Goal: Information Seeking & Learning: Learn about a topic

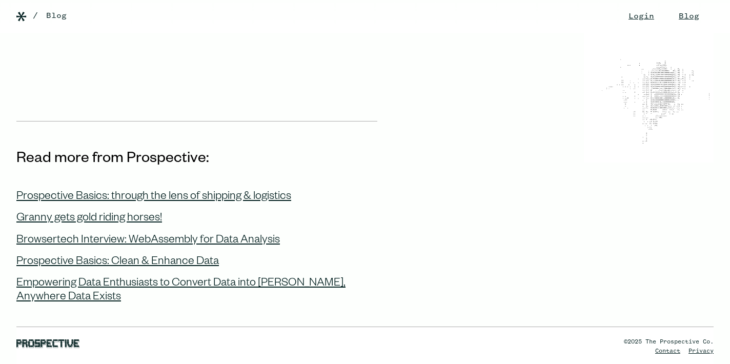
scroll to position [1149, 0]
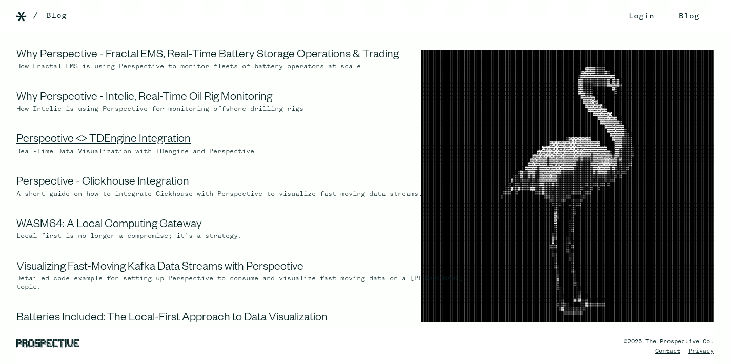
click at [110, 137] on link "Perspective <> TDEngine Integration" at bounding box center [103, 140] width 174 height 12
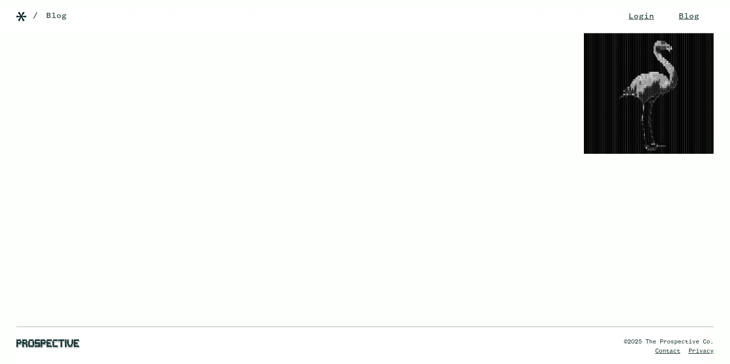
scroll to position [127, 0]
click at [367, 303] on div "©2025 The Prospective Co. Contact Privacy" at bounding box center [365, 329] width 730 height 70
click at [364, 302] on div "©2025 The Prospective Co. Contact Privacy" at bounding box center [365, 329] width 730 height 70
click at [344, 300] on div "©2025 The Prospective Co. Contact Privacy" at bounding box center [365, 329] width 730 height 70
click at [89, 300] on div "©2025 The Prospective Co. Contact Privacy" at bounding box center [365, 329] width 730 height 70
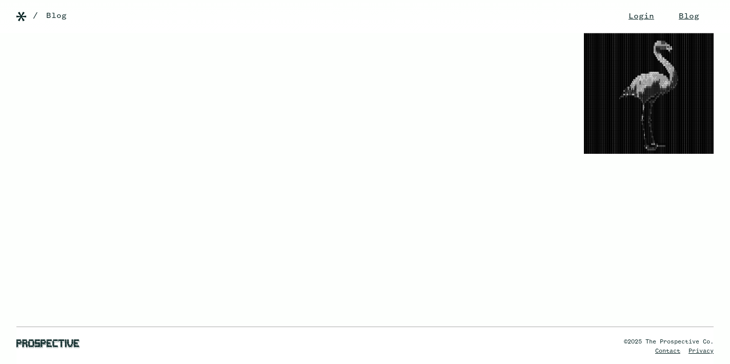
click at [89, 300] on div "©2025 The Prospective Co. Contact Privacy" at bounding box center [365, 329] width 730 height 70
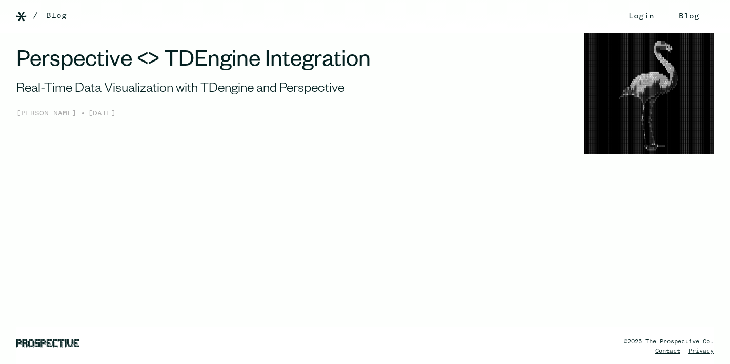
scroll to position [0, 0]
click at [579, 17] on div "/ Blog" at bounding box center [377, 16] width 689 height 12
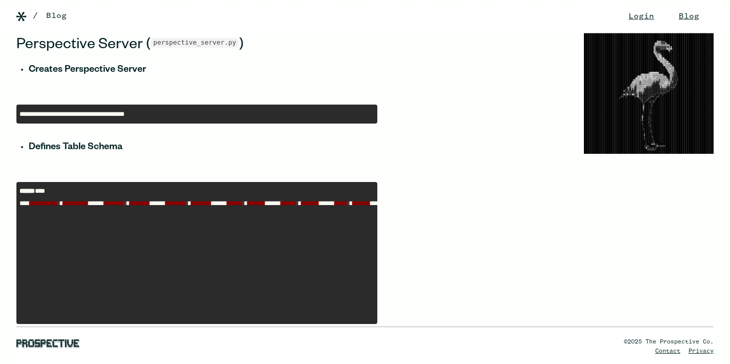
scroll to position [3711, 0]
